Goal: Task Accomplishment & Management: Use online tool/utility

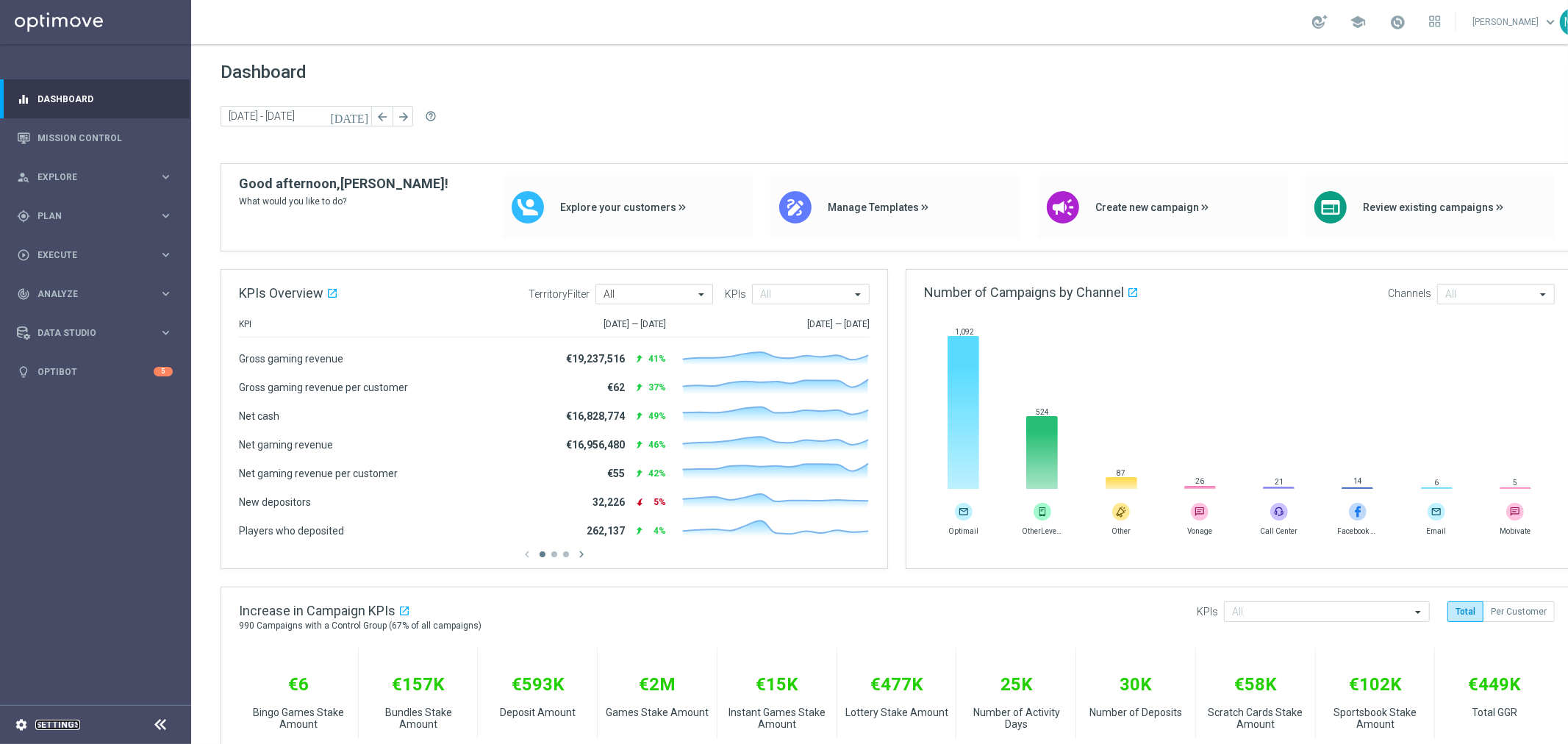
click at [35, 723] on link "Settings" at bounding box center [57, 726] width 45 height 9
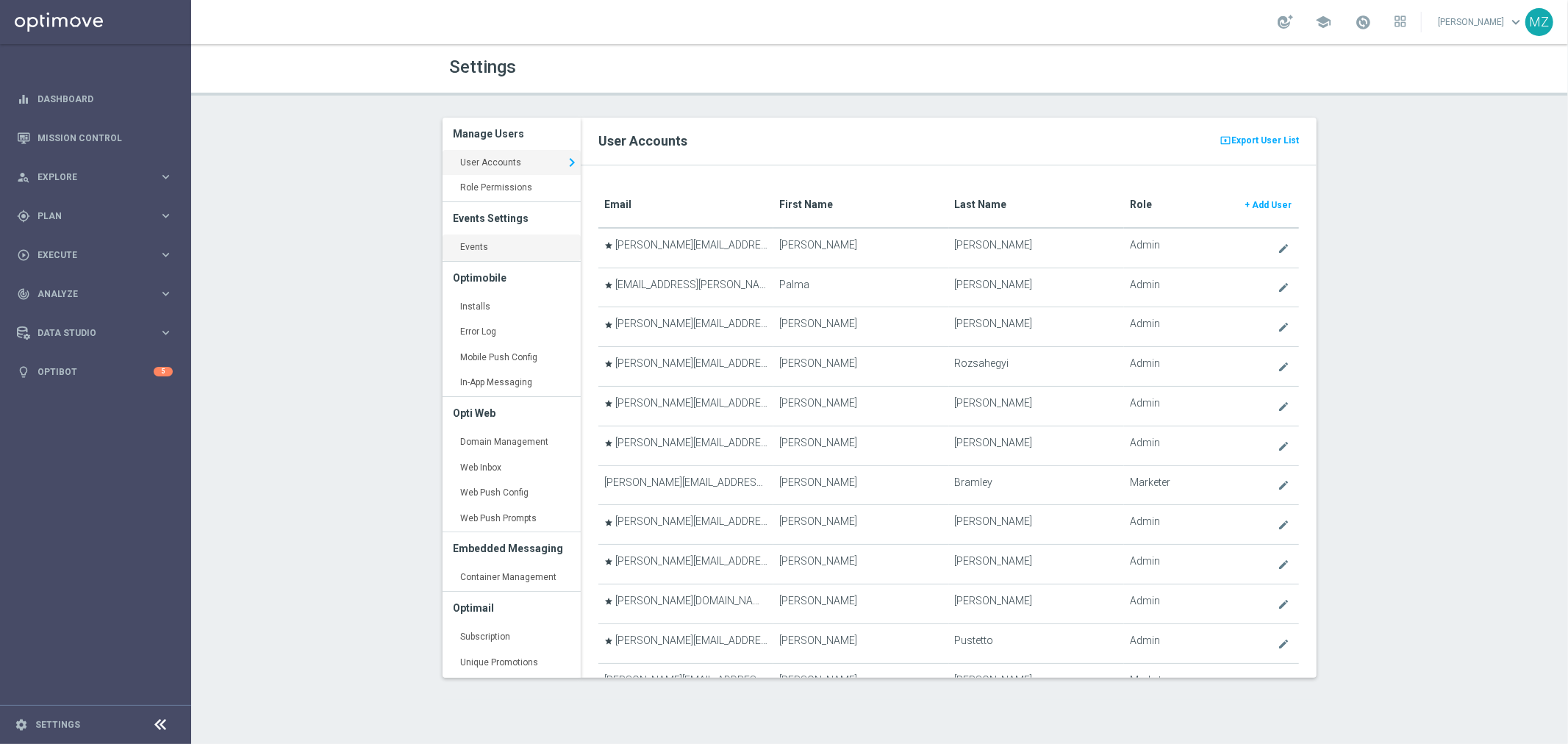
click at [490, 249] on link "Events keyboard_arrow_right" at bounding box center [512, 247] width 138 height 27
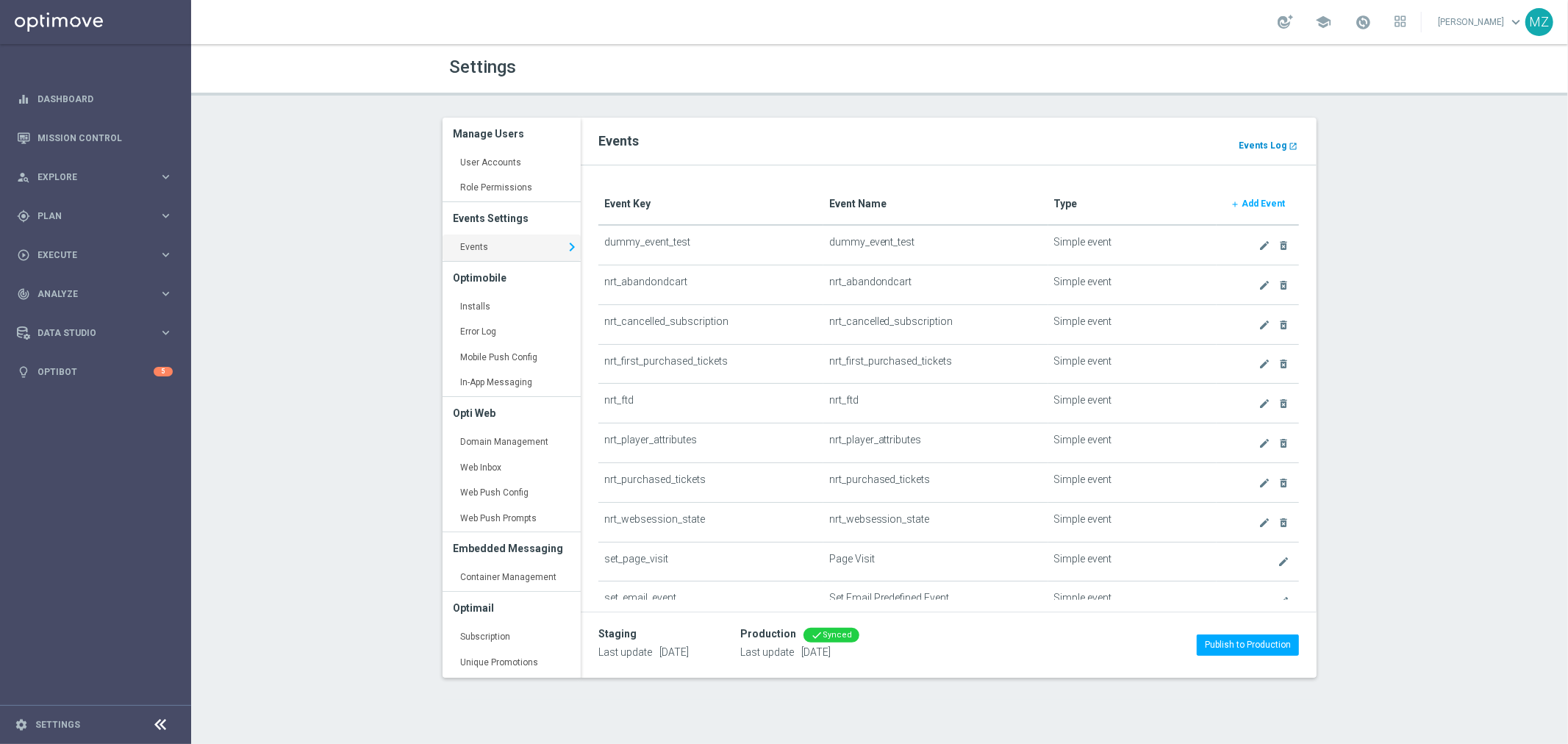
click at [1275, 141] on b "Events Log" at bounding box center [1263, 145] width 48 height 10
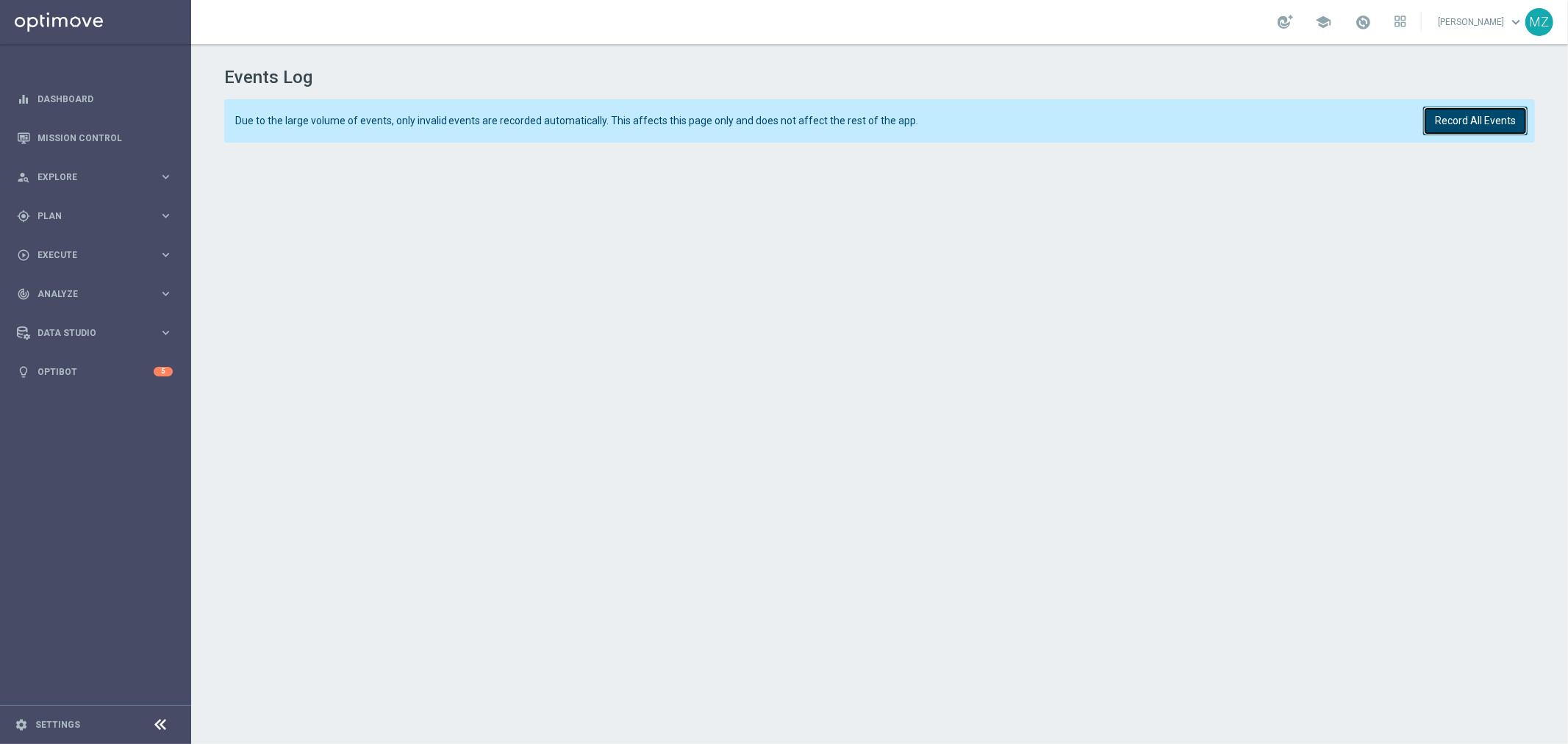
click at [1454, 114] on button "Record All Events" at bounding box center [1475, 121] width 104 height 29
drag, startPoint x: 1550, startPoint y: 708, endPoint x: 1539, endPoint y: 706, distance: 11.2
click at [1550, 708] on div "Events Log Due to the large volume of events, only invalid events are recorded …" at bounding box center [879, 390] width 1377 height 692
click at [1490, 124] on button "Record All Events" at bounding box center [1475, 121] width 104 height 29
